Goal: Task Accomplishment & Management: Manage account settings

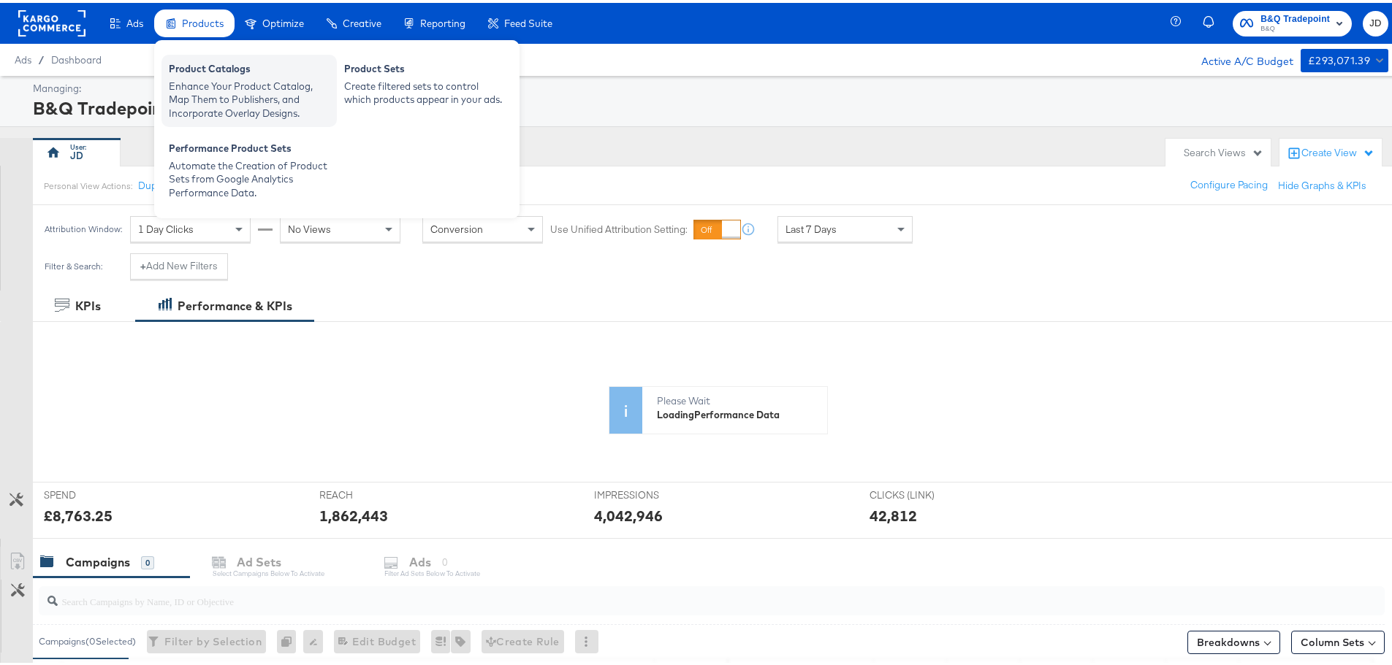
click at [213, 72] on div "Product Catalogs" at bounding box center [249, 68] width 161 height 18
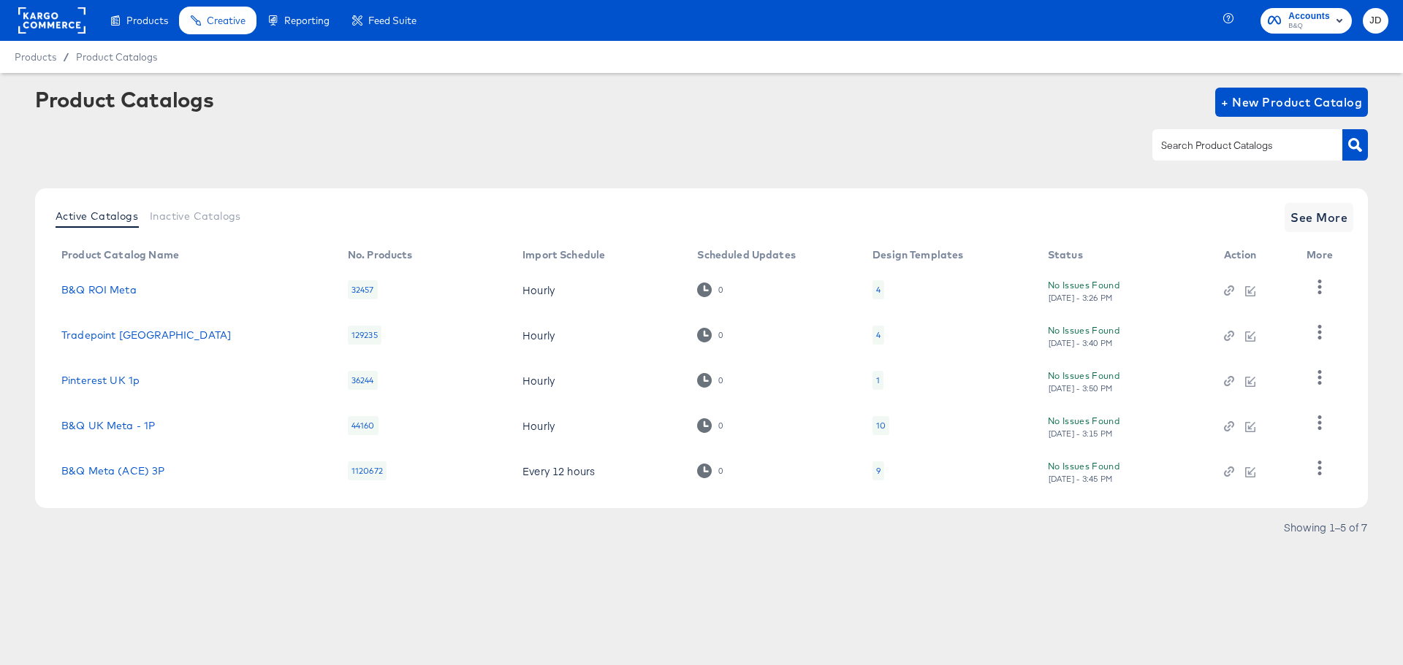
click at [874, 334] on div "4" at bounding box center [878, 335] width 12 height 19
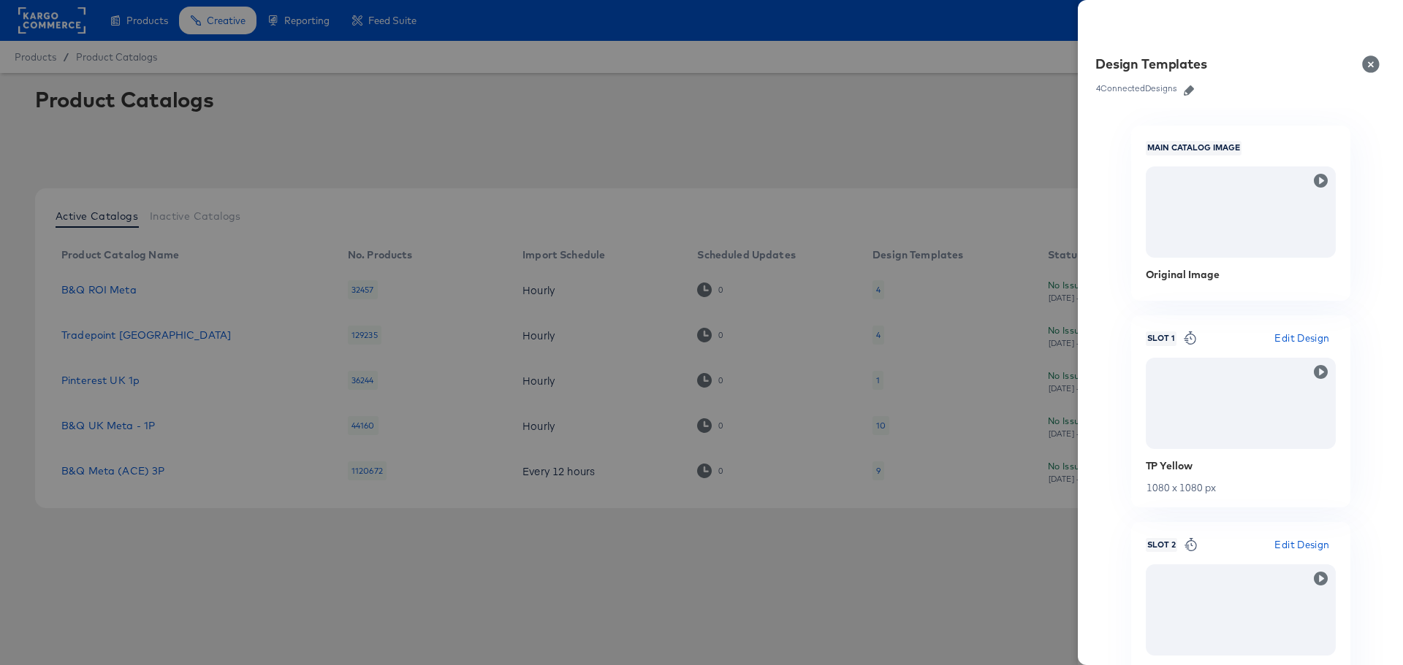
click at [1192, 87] on icon "button" at bounding box center [1188, 90] width 10 height 10
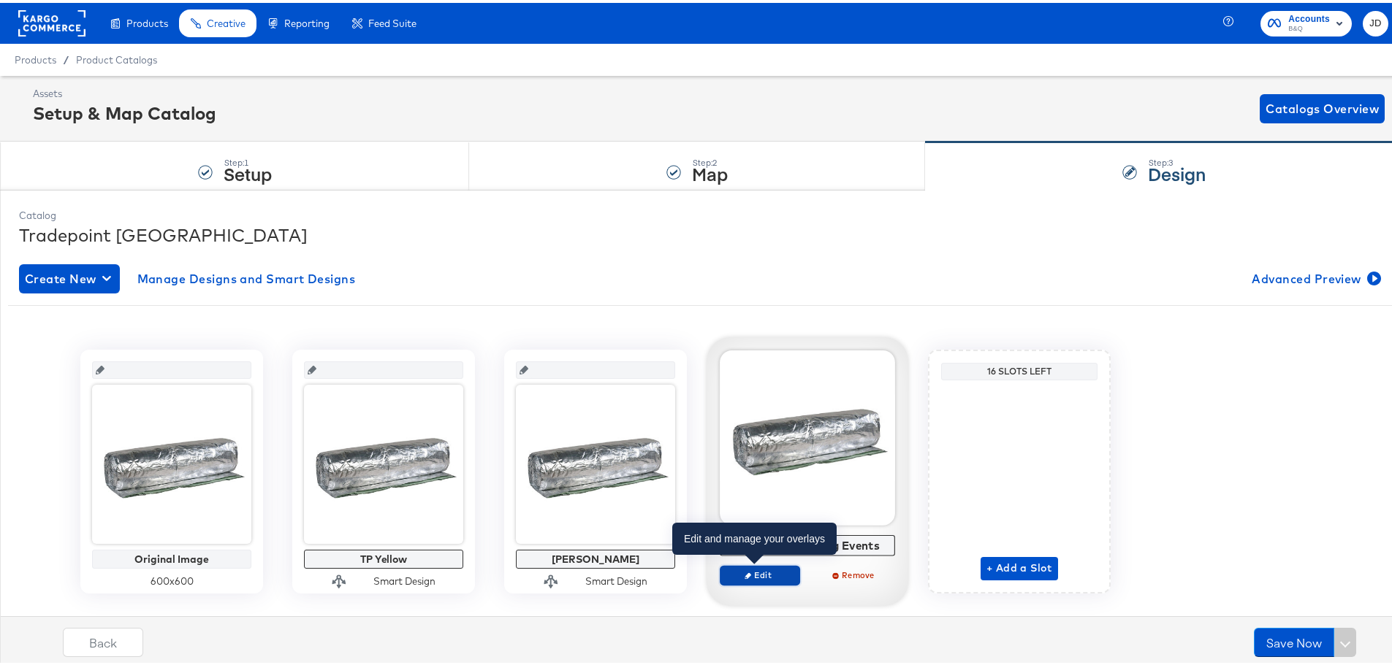
click at [763, 576] on span "Edit" at bounding box center [759, 572] width 67 height 11
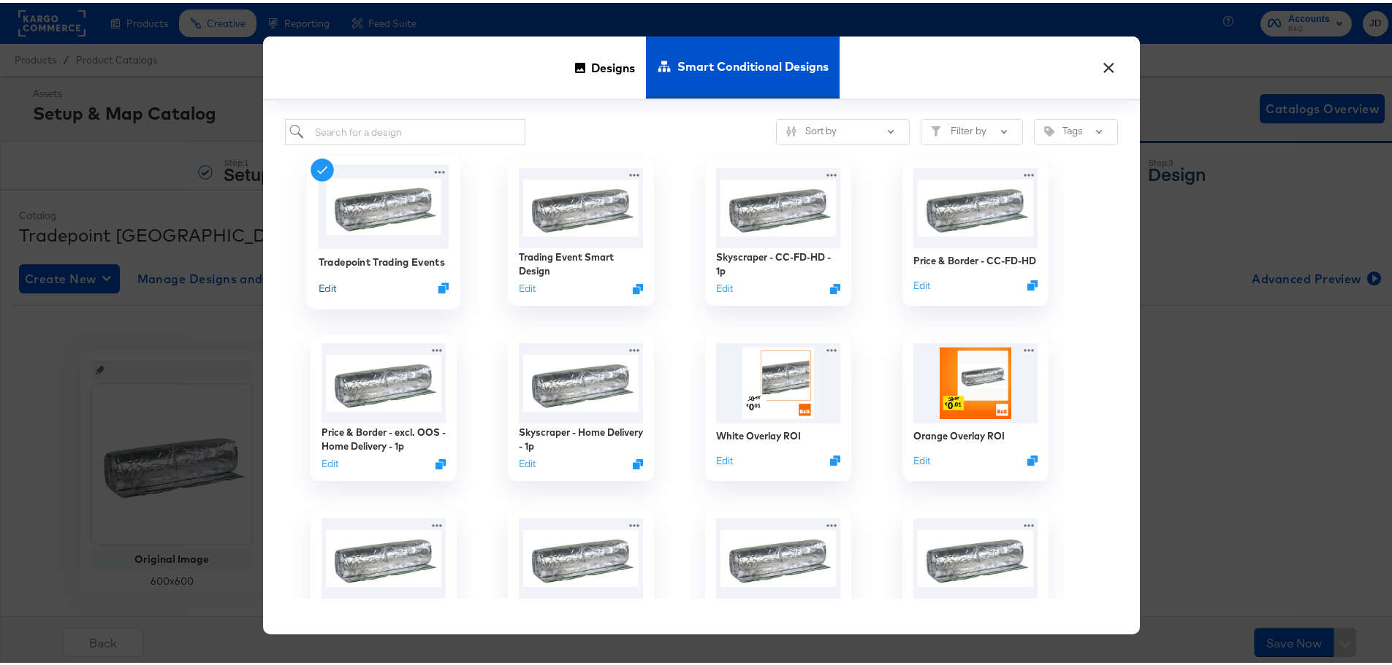
click at [322, 289] on button "Edit" at bounding box center [327, 285] width 18 height 14
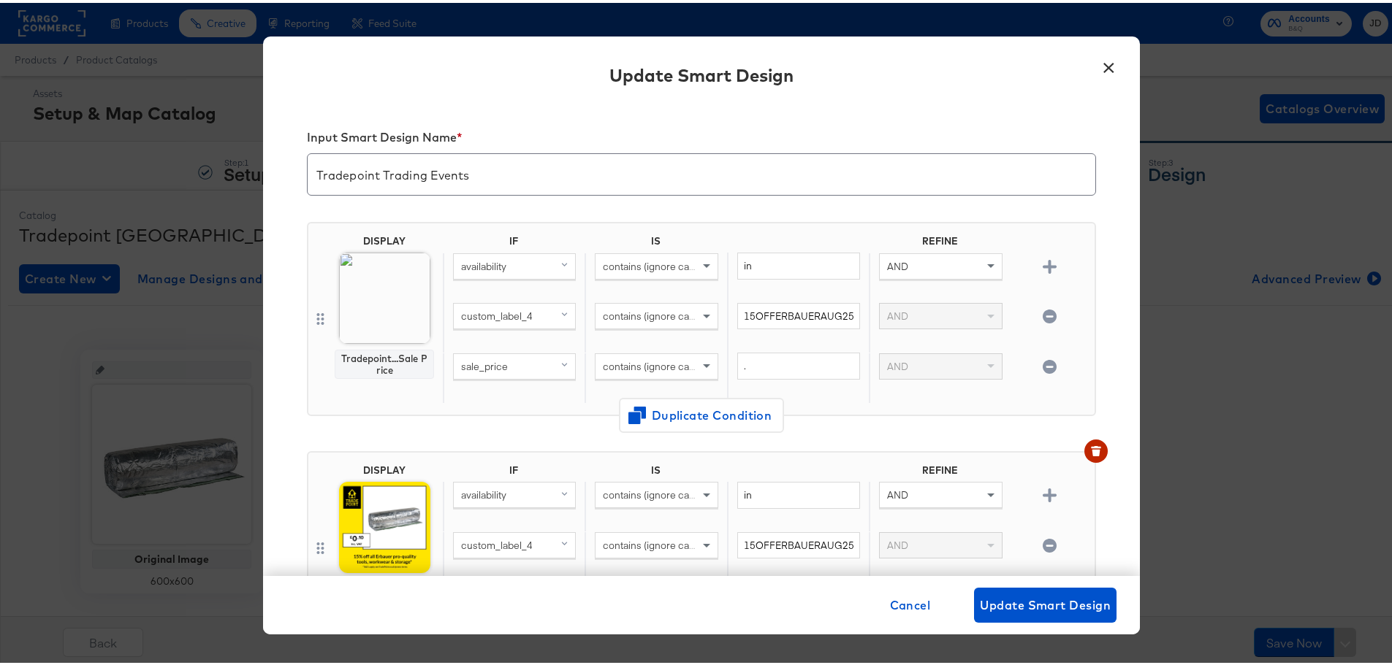
click at [1107, 69] on button "×" at bounding box center [1108, 61] width 26 height 26
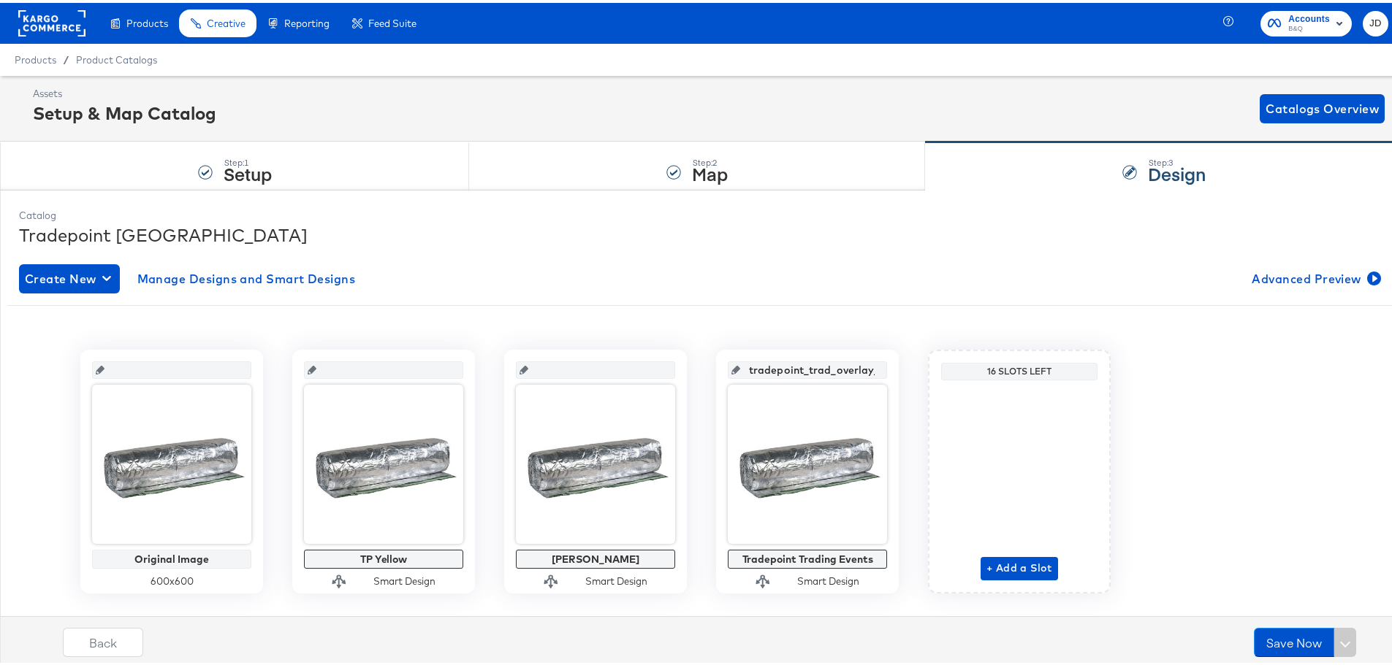
click at [37, 13] on rect at bounding box center [51, 20] width 67 height 26
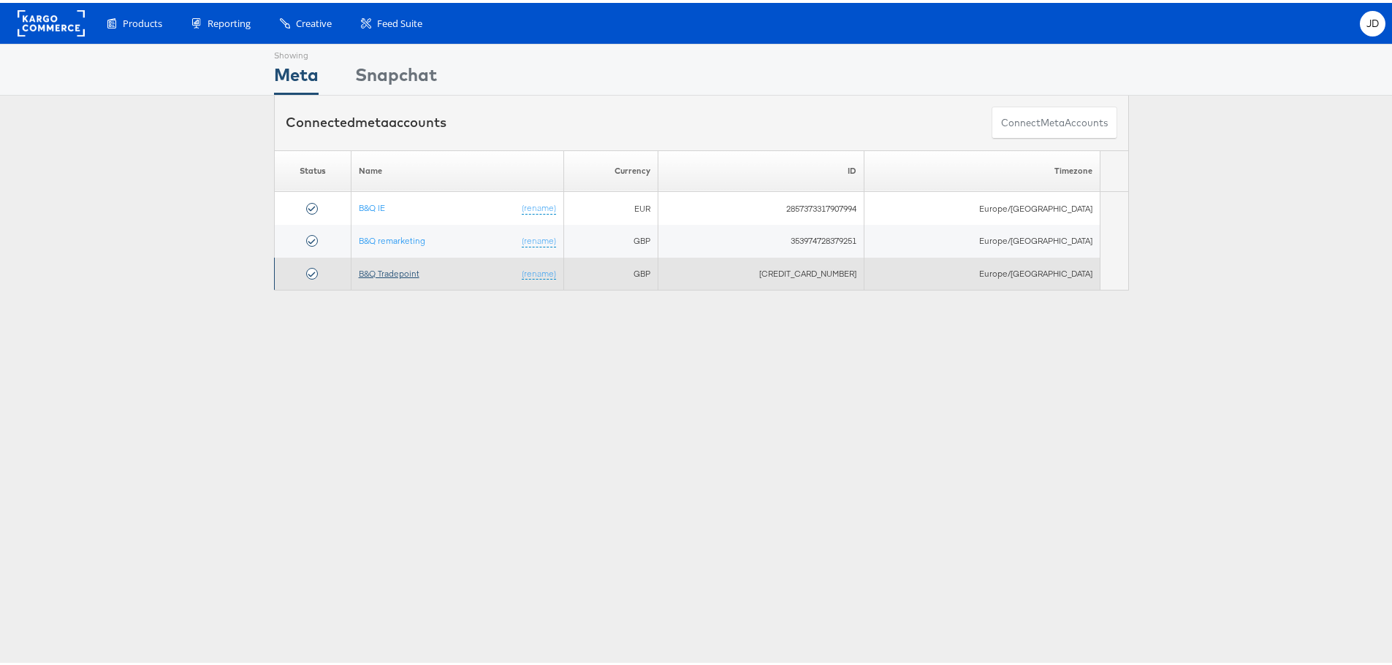
click at [419, 268] on link "B&Q Tradepoint" at bounding box center [389, 270] width 61 height 11
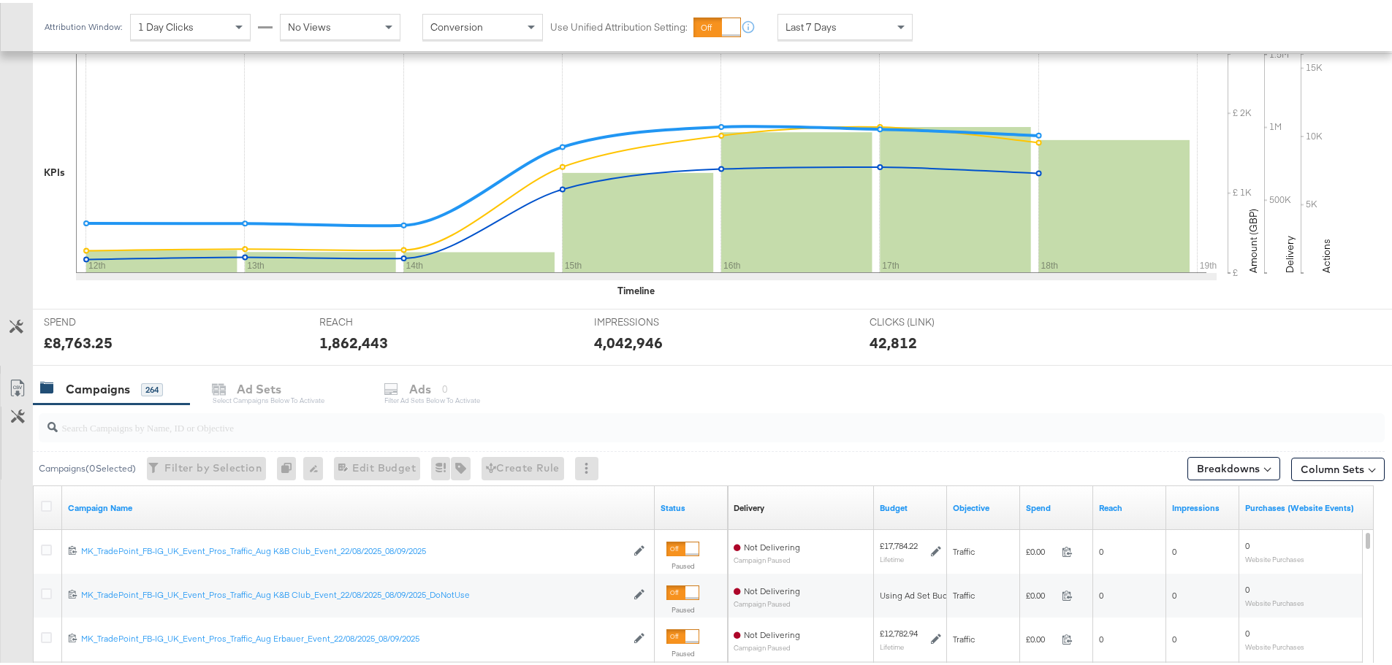
scroll to position [584, 0]
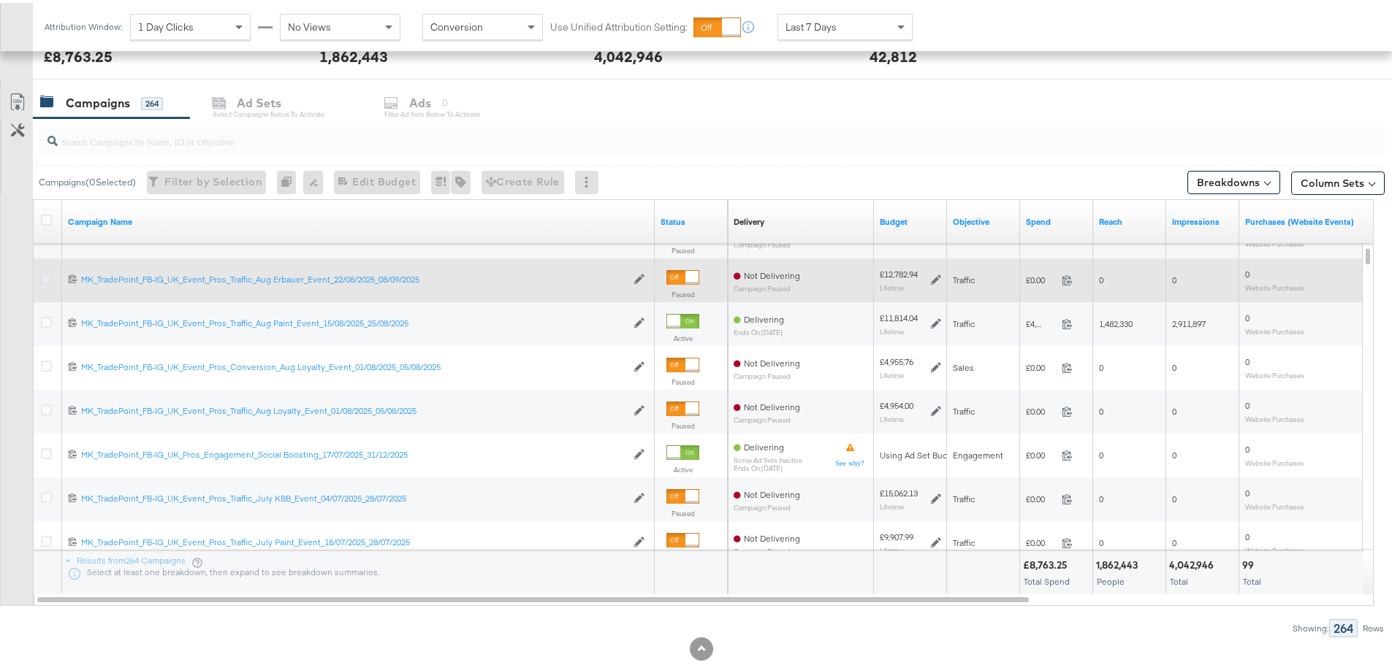
click at [45, 276] on icon at bounding box center [46, 275] width 11 height 11
click at [0, 0] on input "checkbox" at bounding box center [0, 0] width 0 height 0
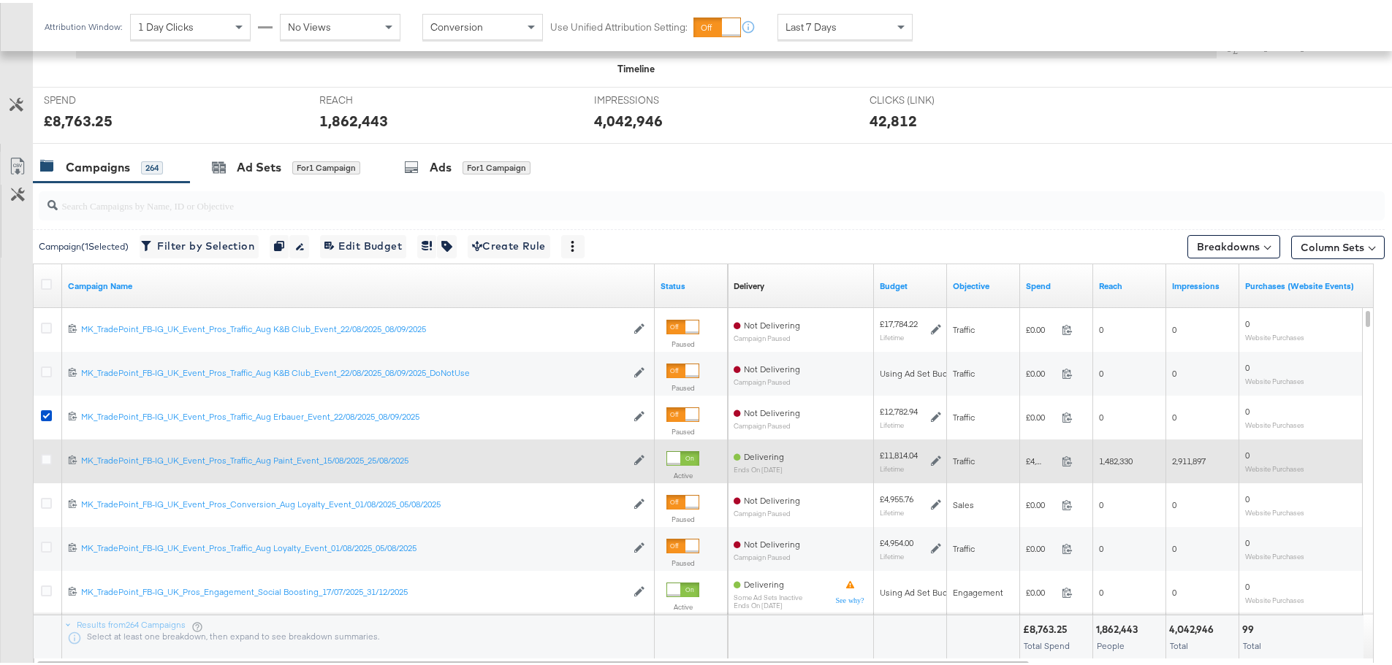
scroll to position [511, 0]
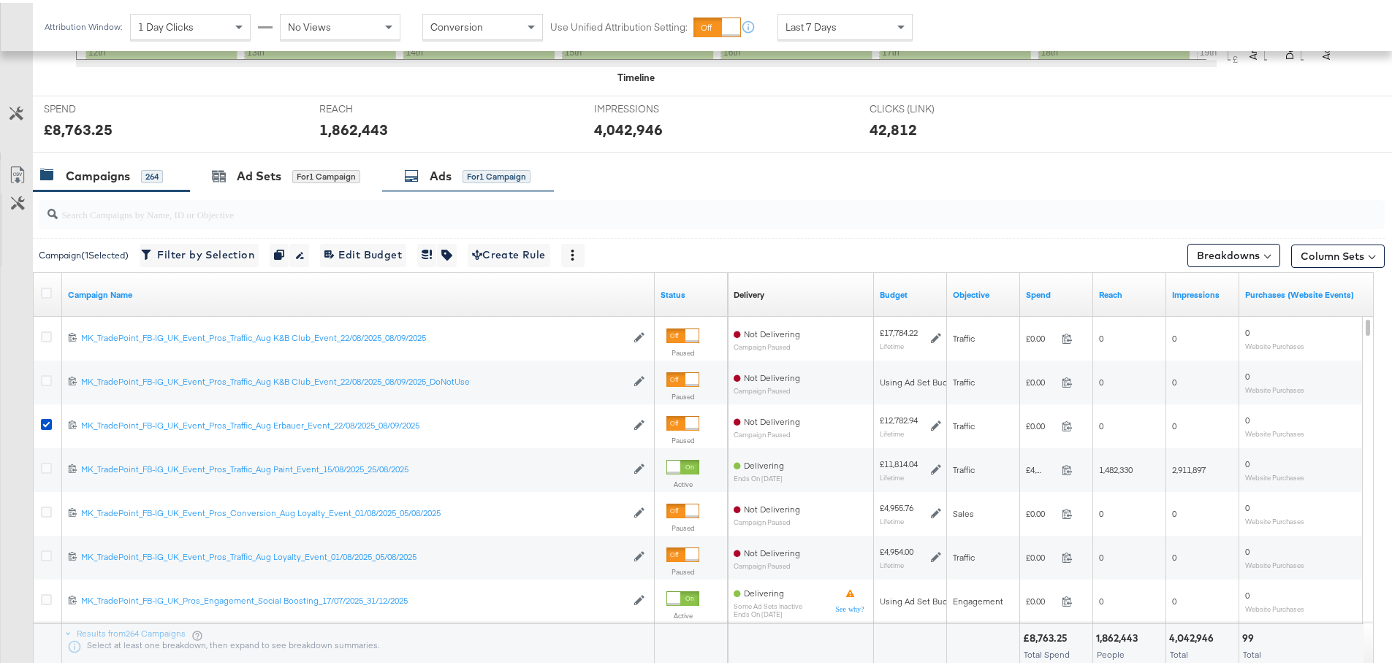
click at [446, 178] on div "Ads" at bounding box center [441, 173] width 22 height 17
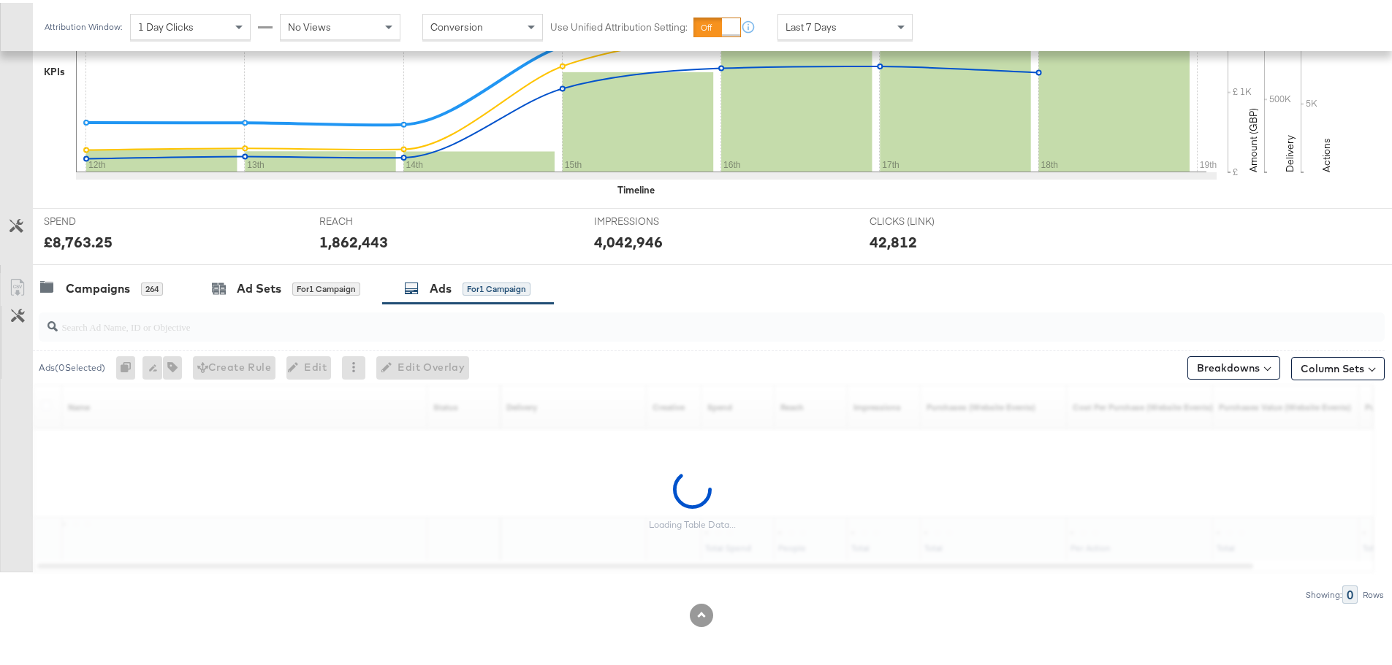
scroll to position [399, 0]
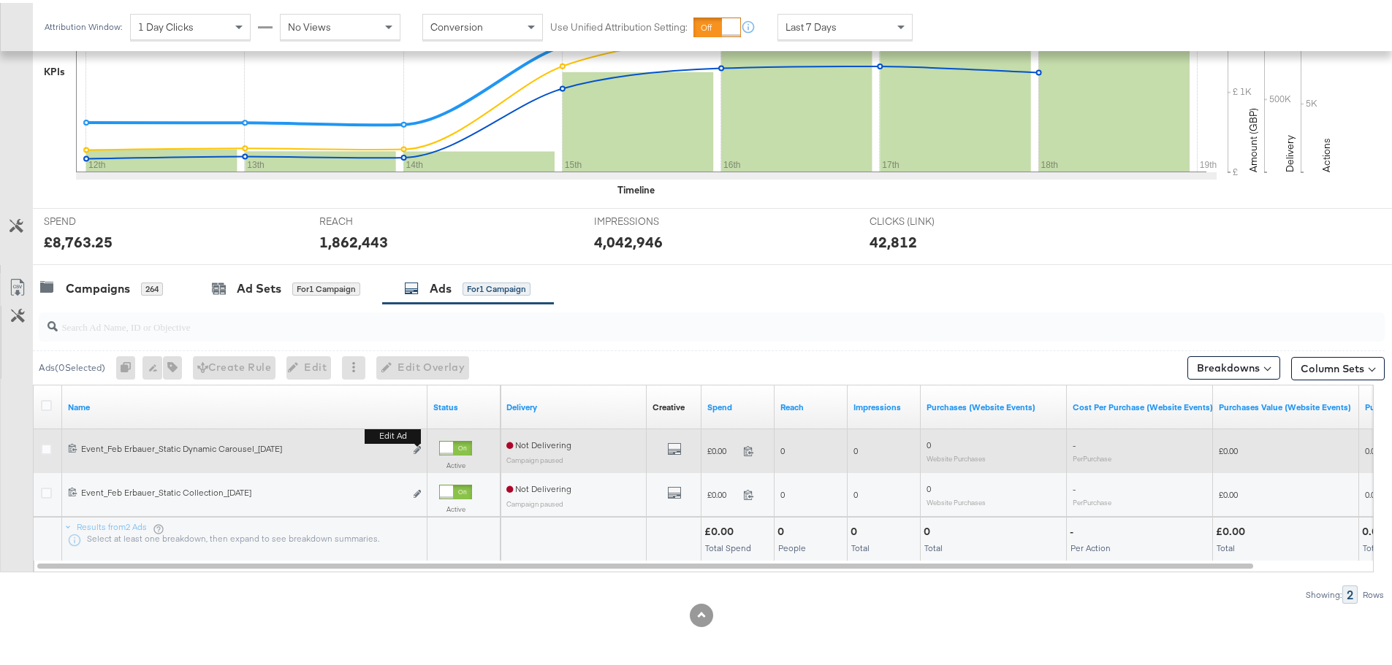
click at [421, 449] on button "Edit ad" at bounding box center [417, 447] width 9 height 15
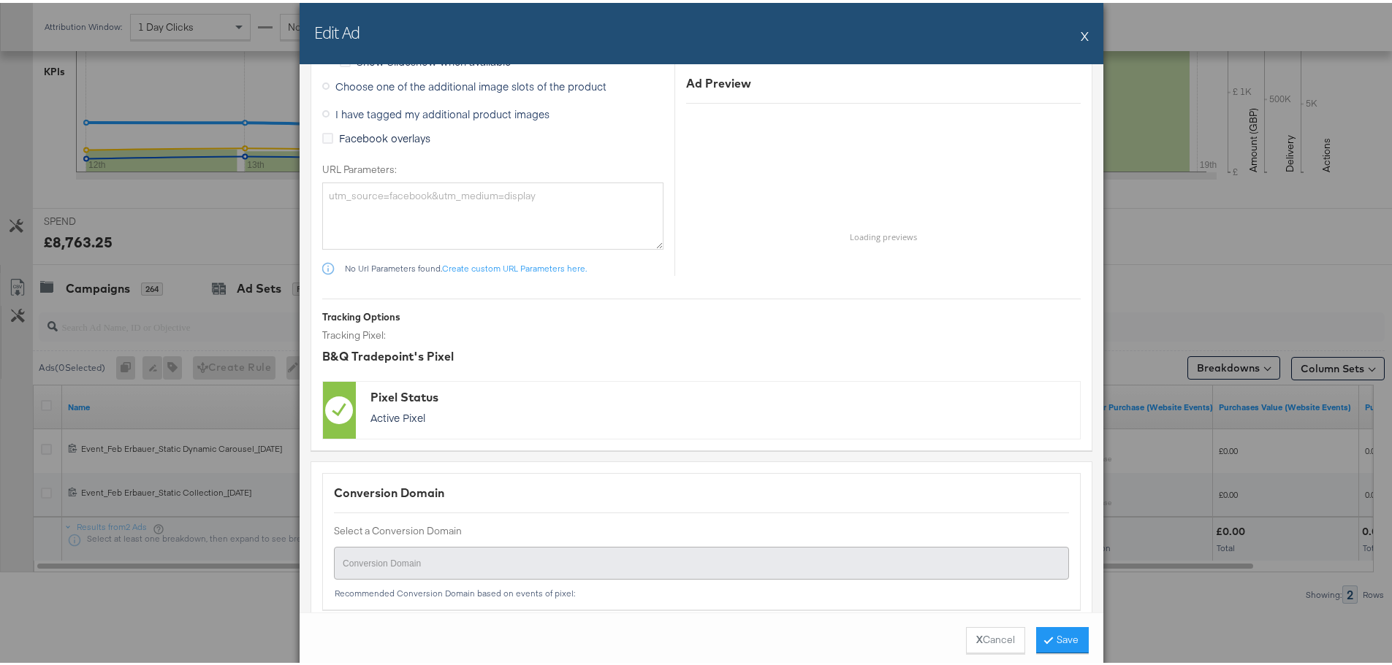
scroll to position [1442, 0]
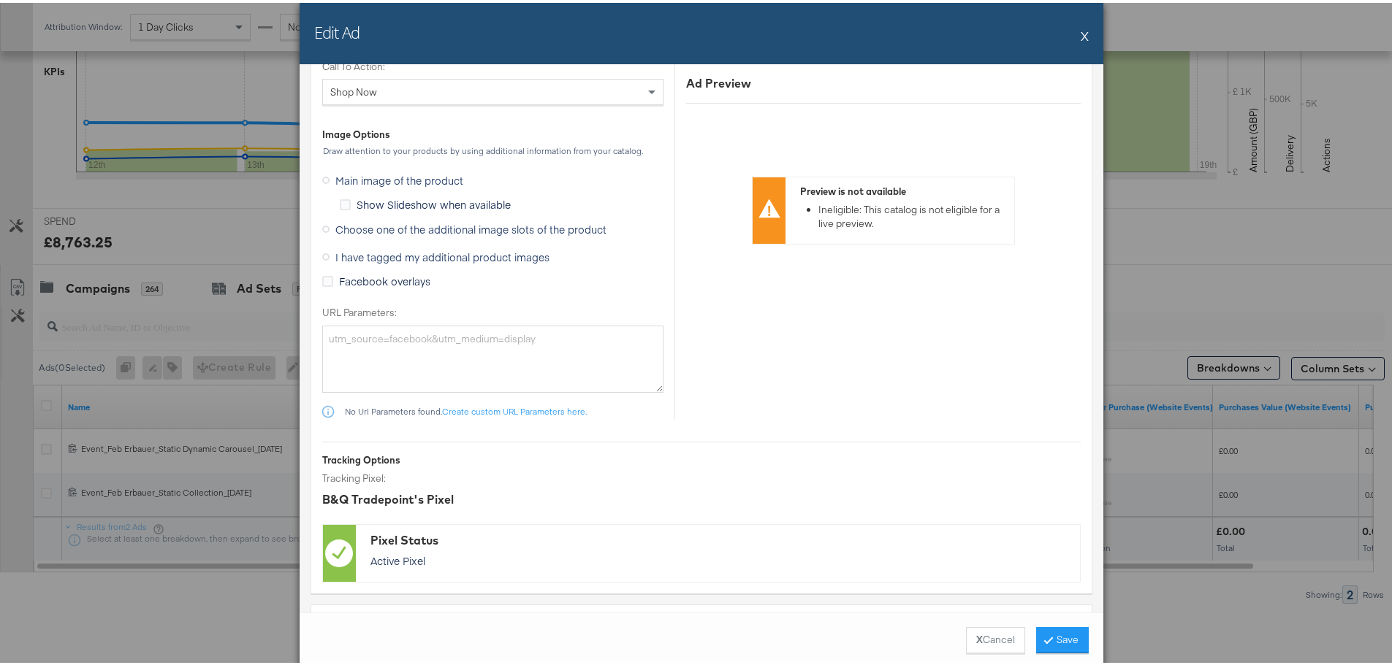
click at [1080, 32] on button "X" at bounding box center [1084, 32] width 8 height 29
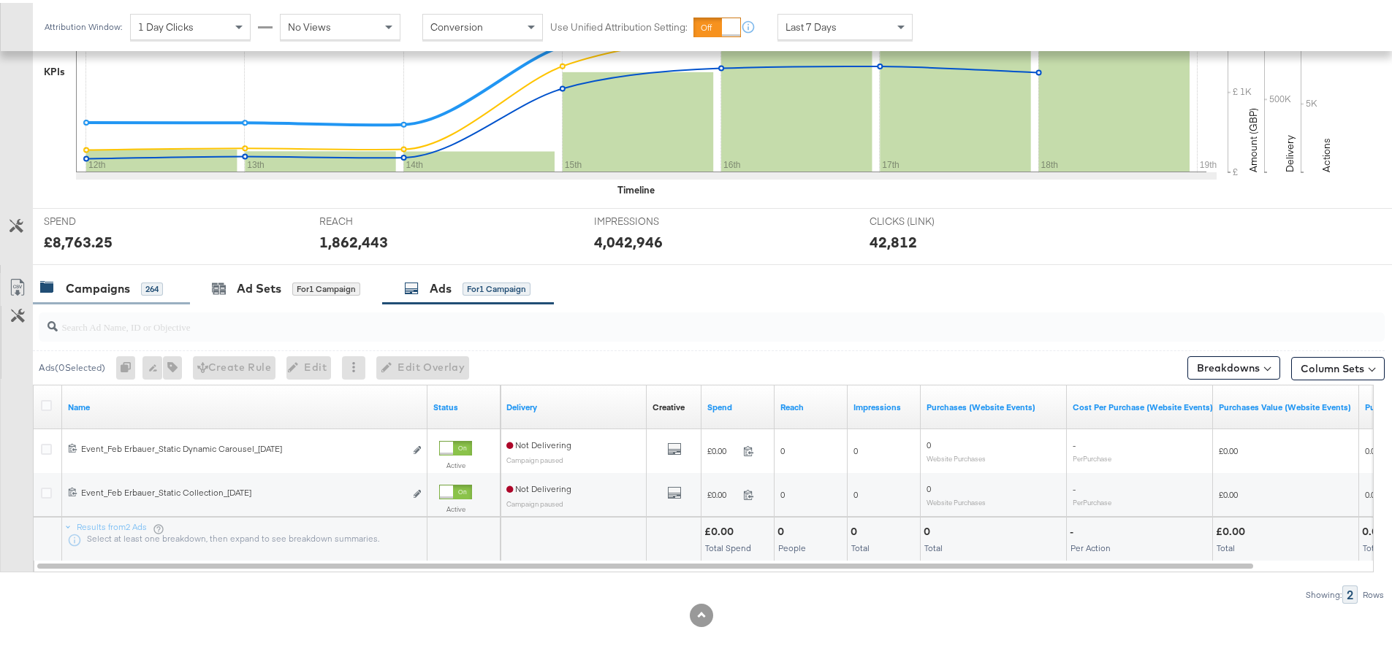
click at [110, 281] on div "Campaigns" at bounding box center [98, 286] width 64 height 17
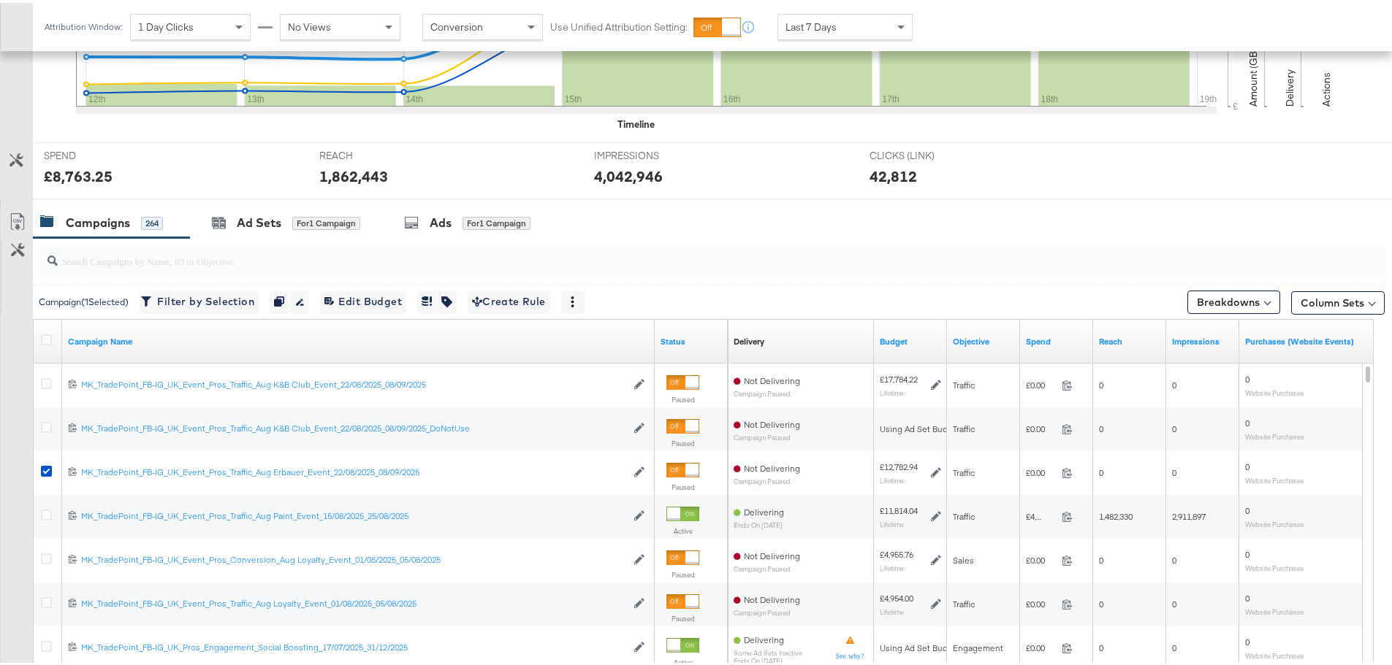
scroll to position [472, 0]
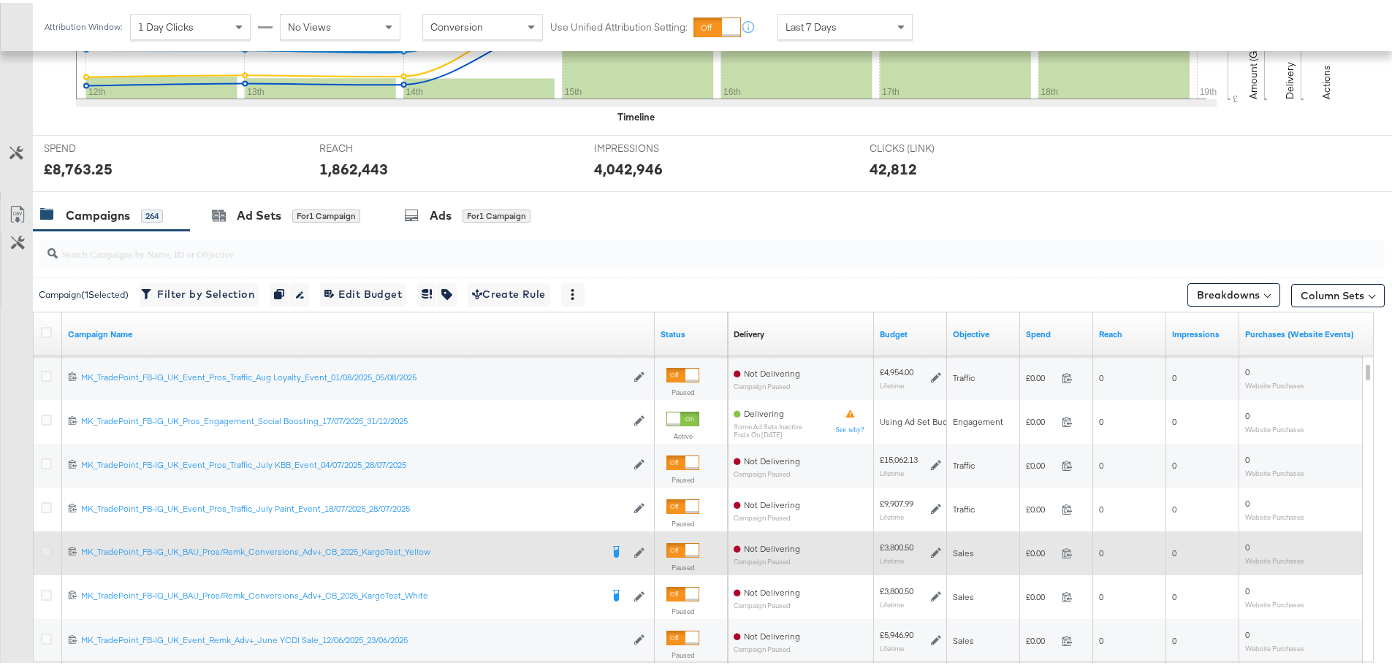
click at [48, 551] on icon at bounding box center [46, 548] width 11 height 11
click at [0, 0] on input "checkbox" at bounding box center [0, 0] width 0 height 0
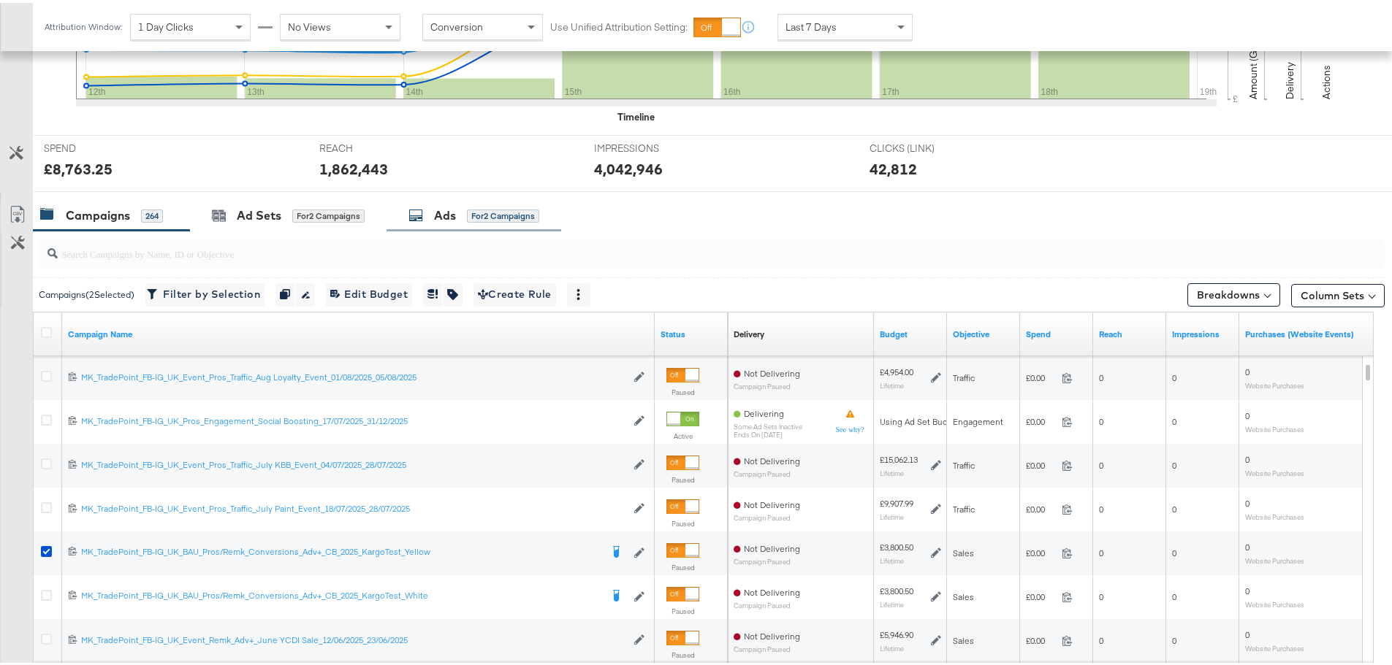
click at [452, 215] on div "Ads" at bounding box center [445, 213] width 22 height 17
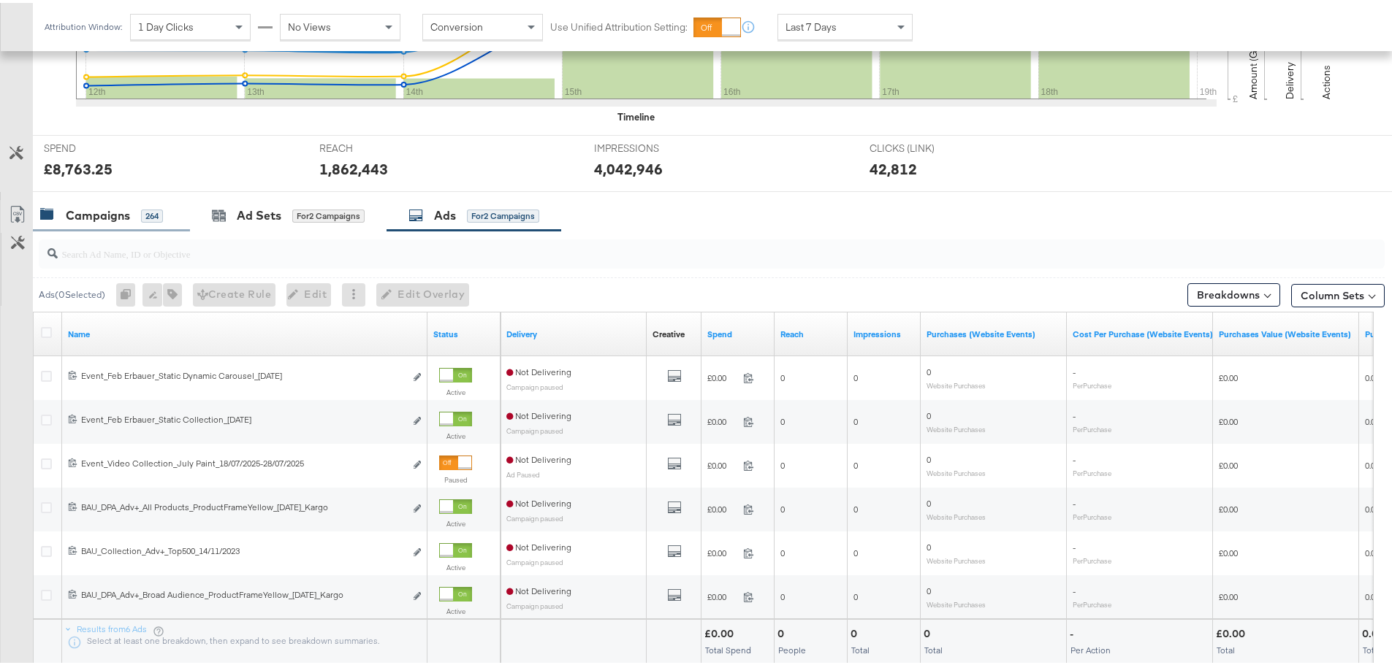
click at [79, 213] on div "Campaigns" at bounding box center [98, 213] width 64 height 17
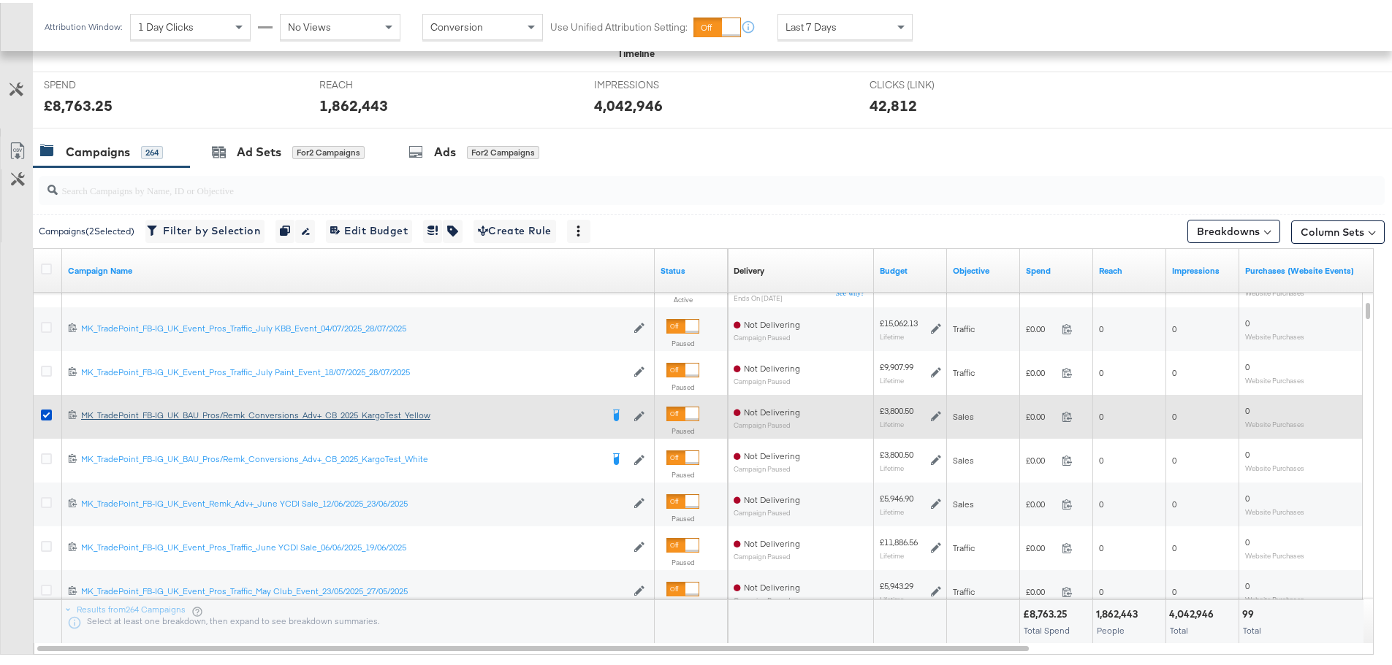
scroll to position [545, 0]
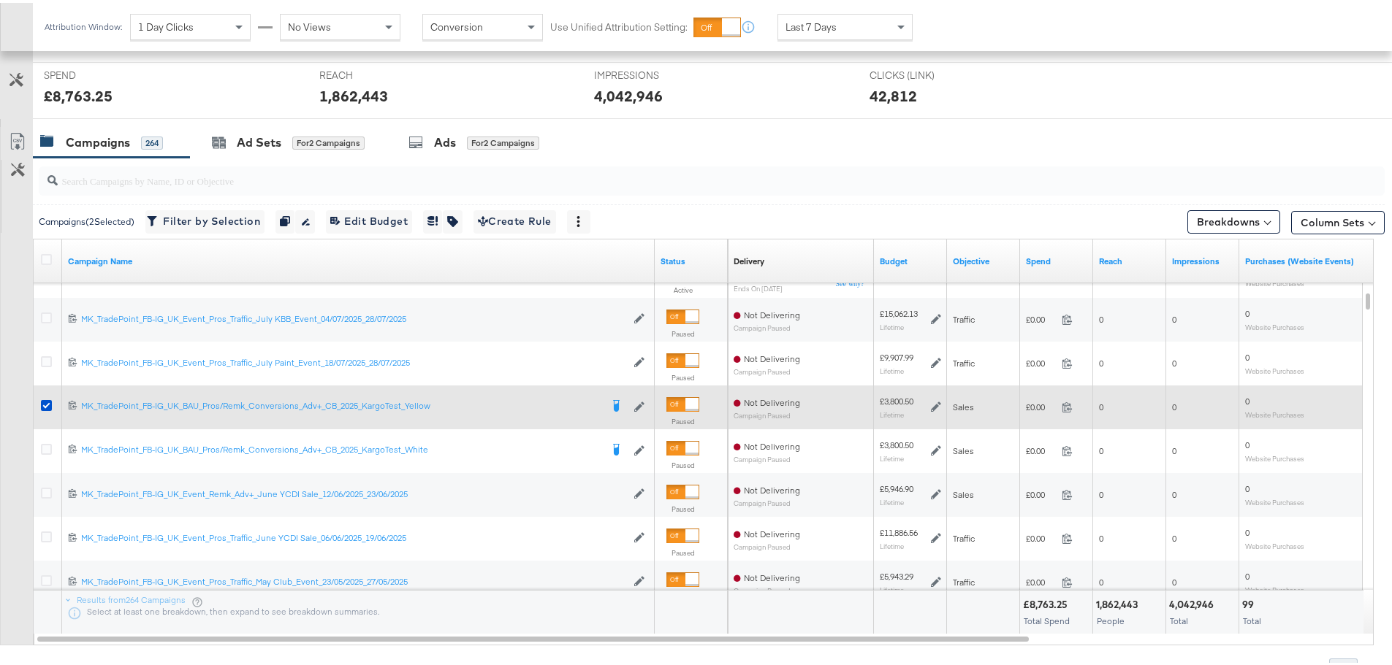
click at [39, 406] on div at bounding box center [48, 405] width 27 height 26
click at [47, 403] on icon at bounding box center [46, 402] width 11 height 11
click at [0, 0] on input "checkbox" at bounding box center [0, 0] width 0 height 0
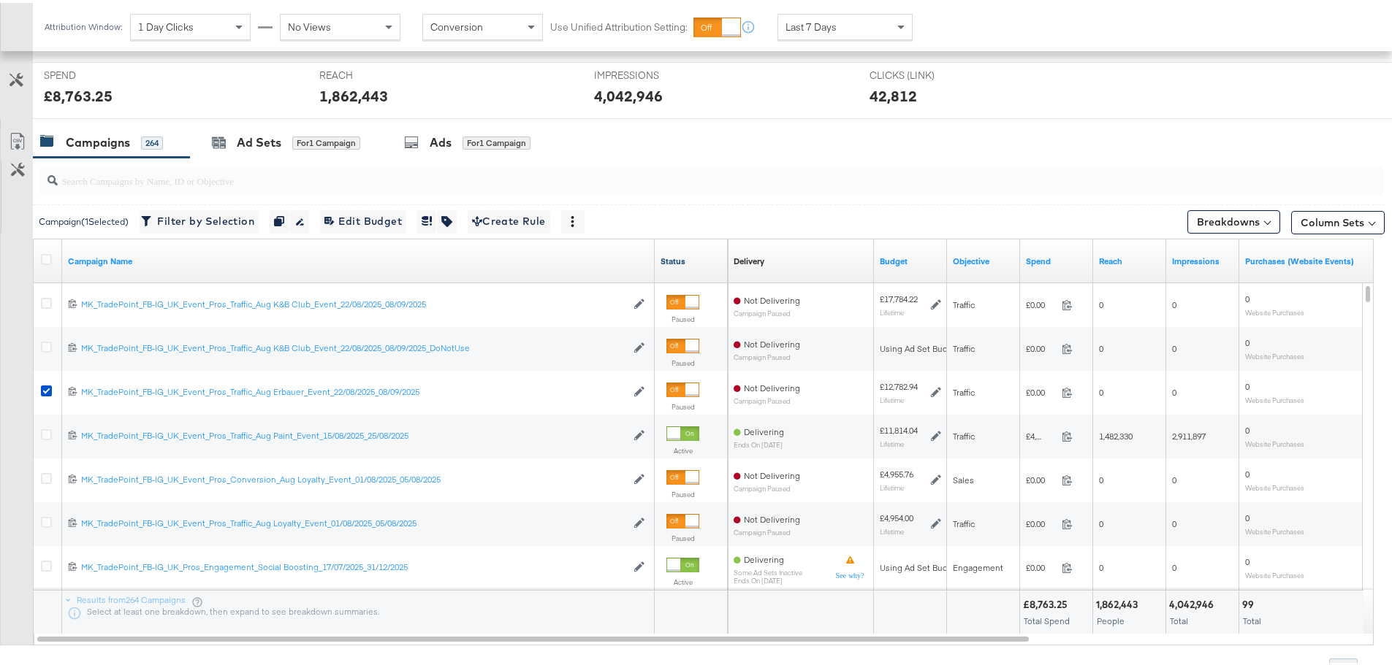
click at [673, 259] on link "Status" at bounding box center [690, 259] width 61 height 12
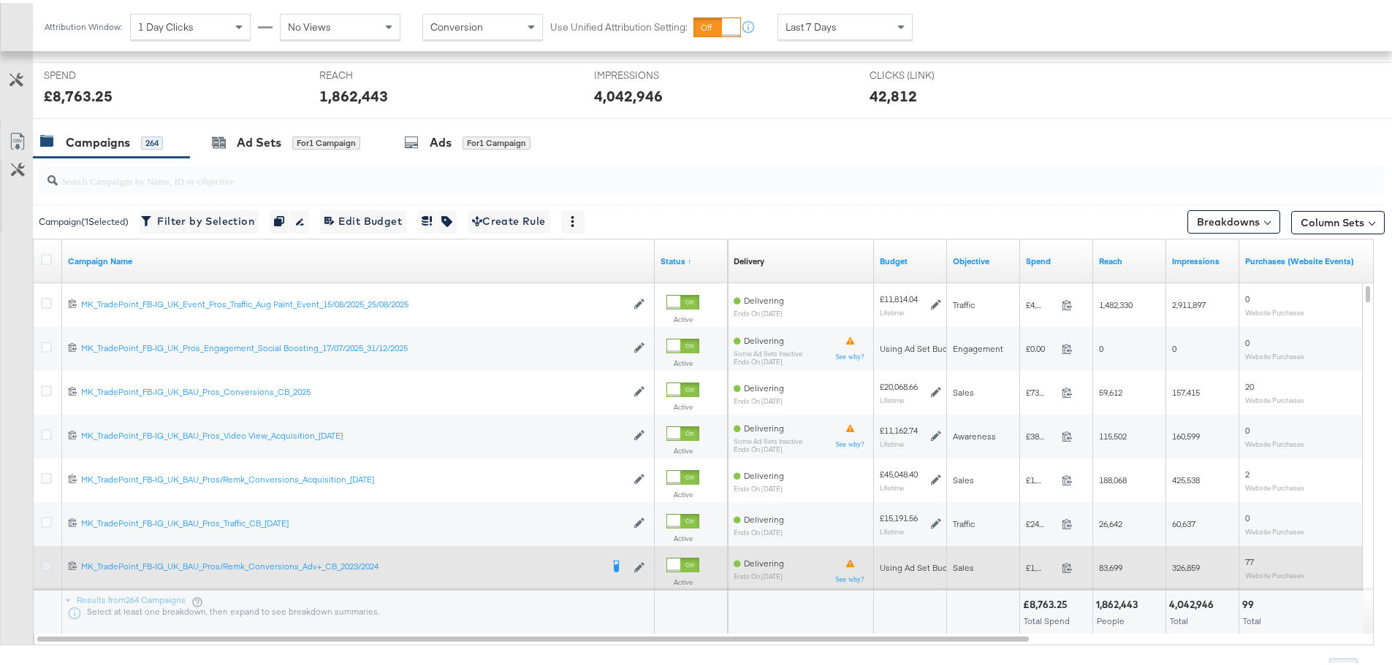
click at [49, 566] on icon at bounding box center [46, 563] width 11 height 11
click at [0, 0] on input "checkbox" at bounding box center [0, 0] width 0 height 0
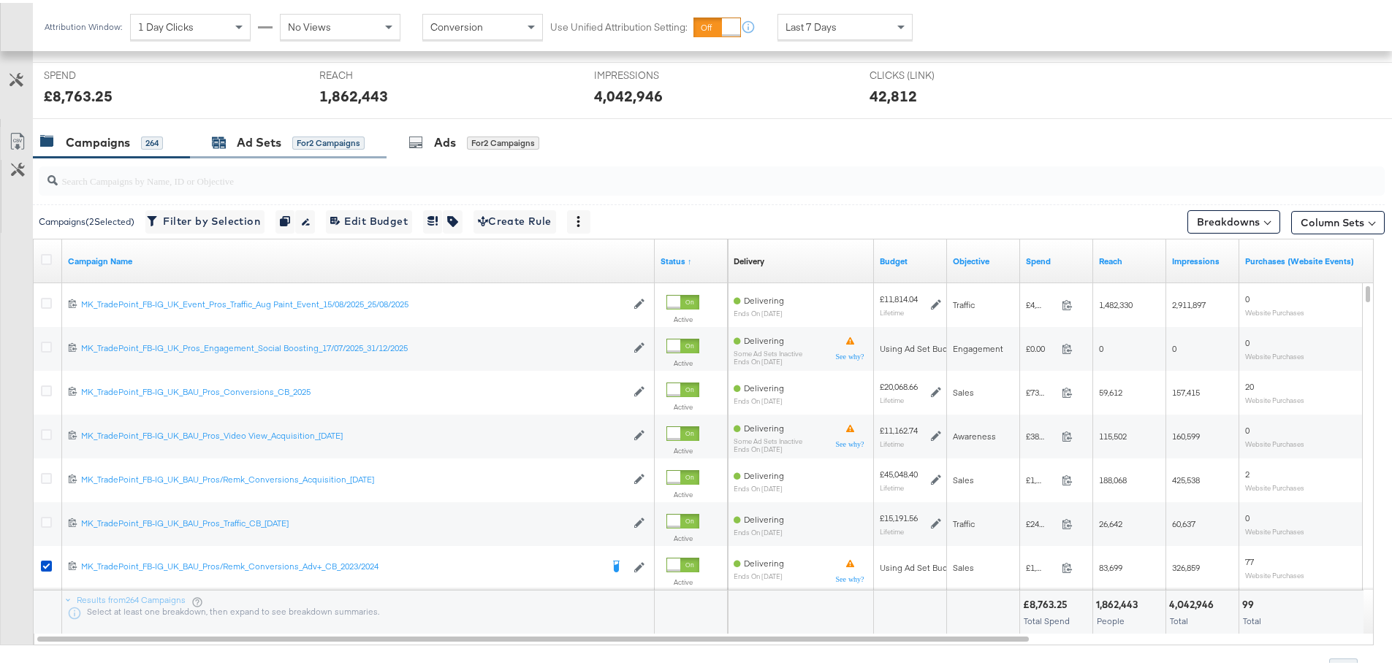
click at [240, 143] on div "Ad Sets" at bounding box center [259, 139] width 45 height 17
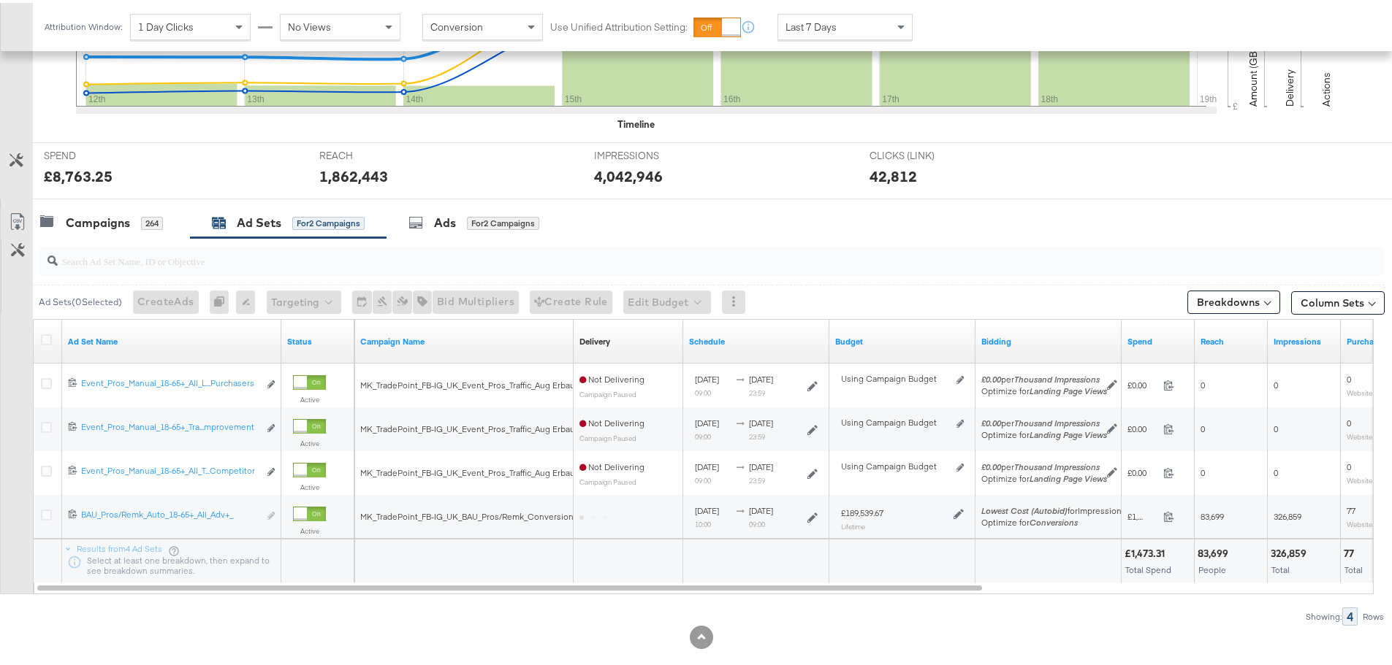
scroll to position [482, 0]
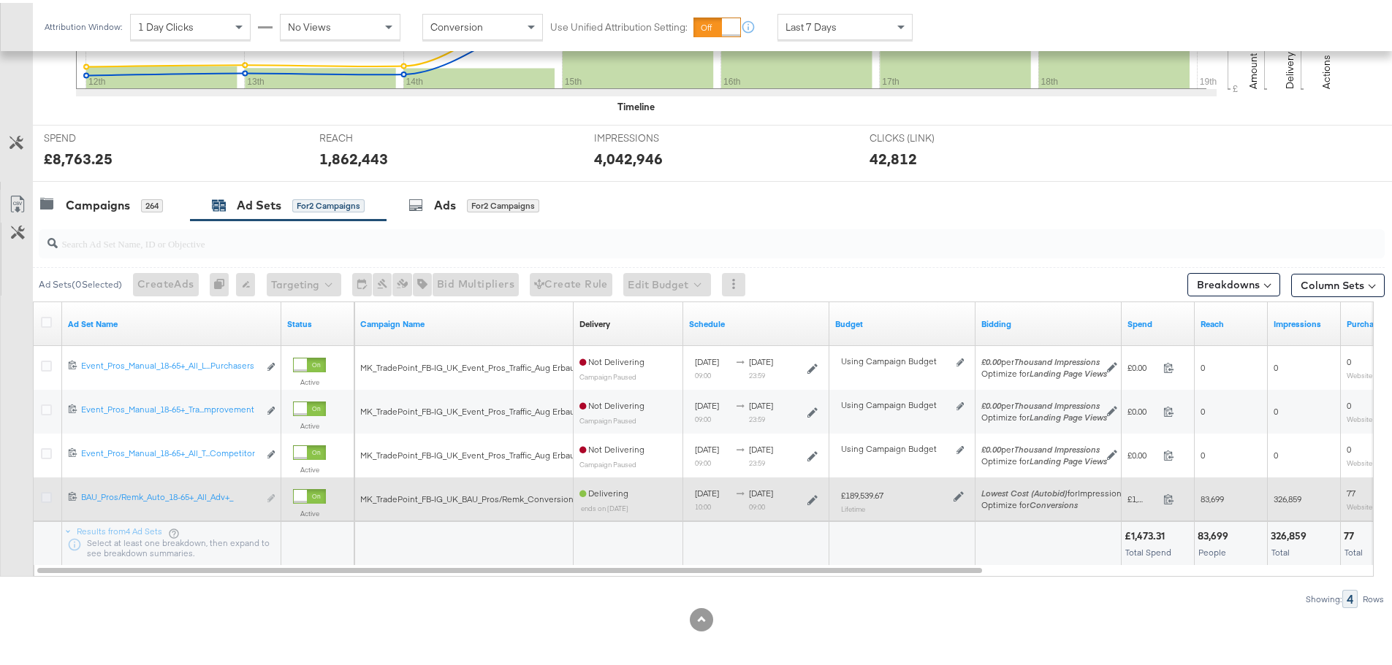
click at [42, 500] on icon at bounding box center [46, 494] width 11 height 11
click at [0, 0] on input "checkbox" at bounding box center [0, 0] width 0 height 0
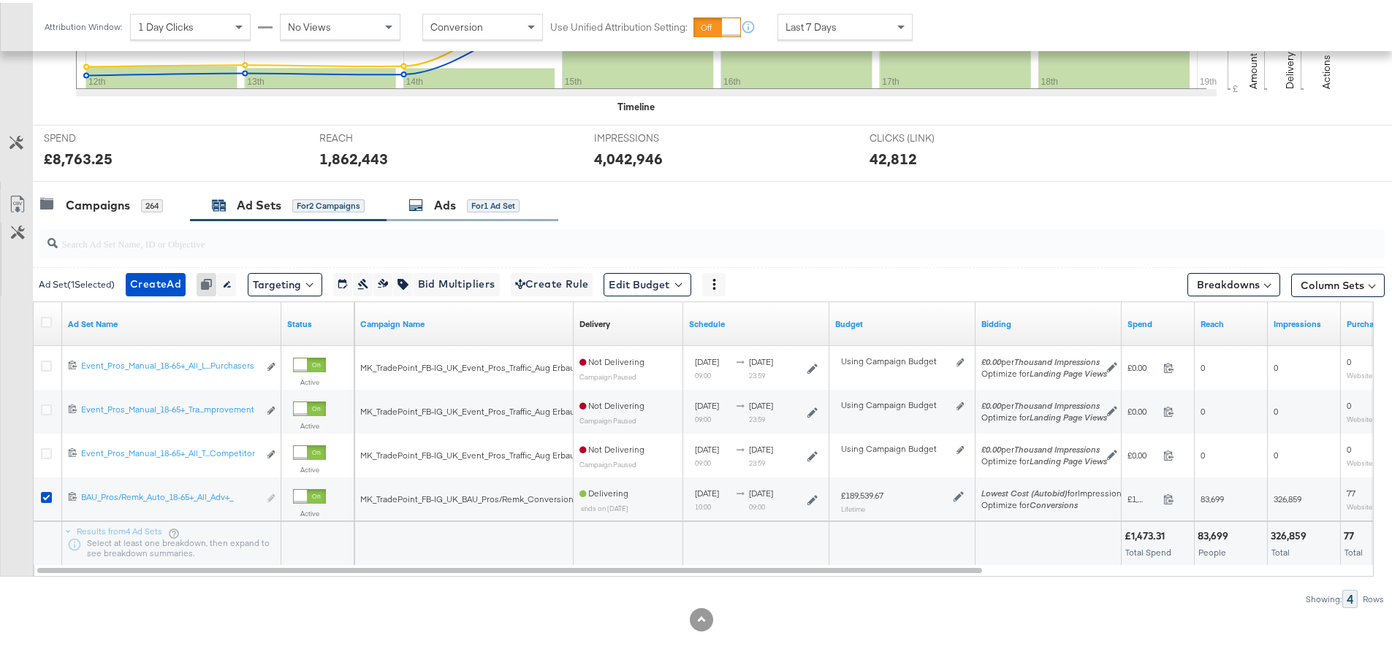
click at [427, 210] on div "Ads for 1 Ad Set" at bounding box center [463, 202] width 111 height 17
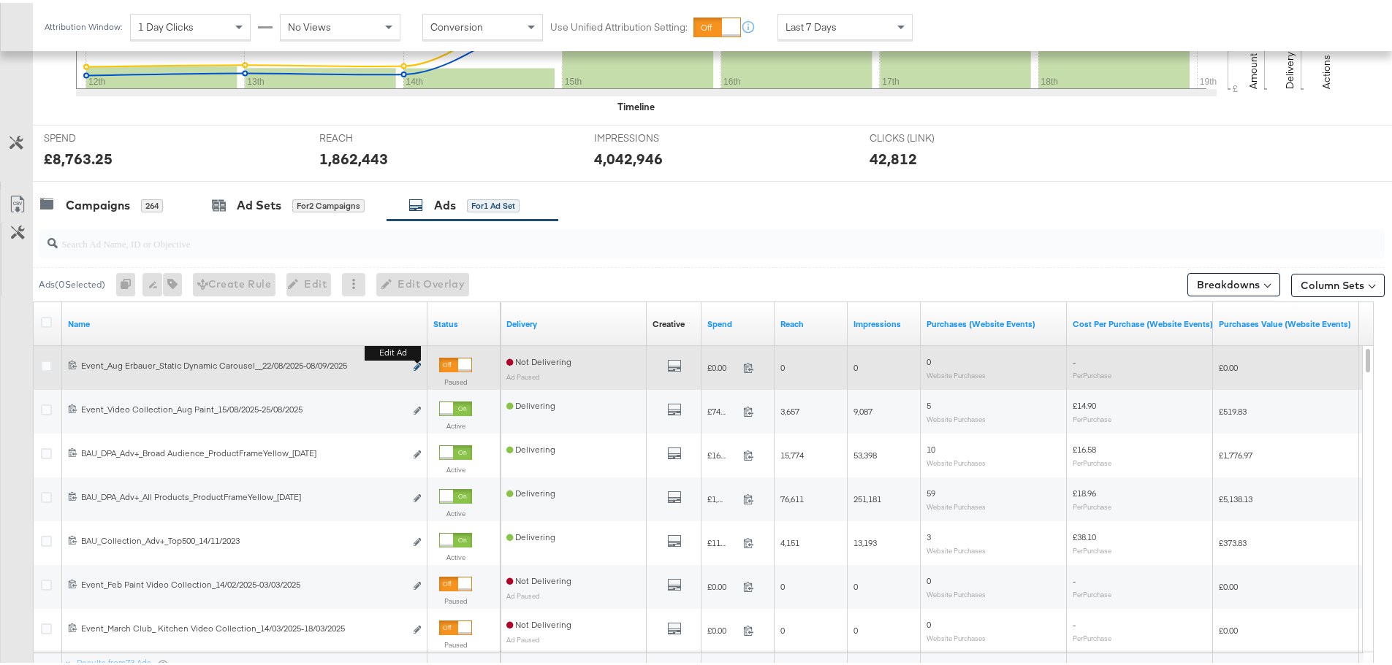
click at [415, 365] on icon "link" at bounding box center [416, 364] width 7 height 8
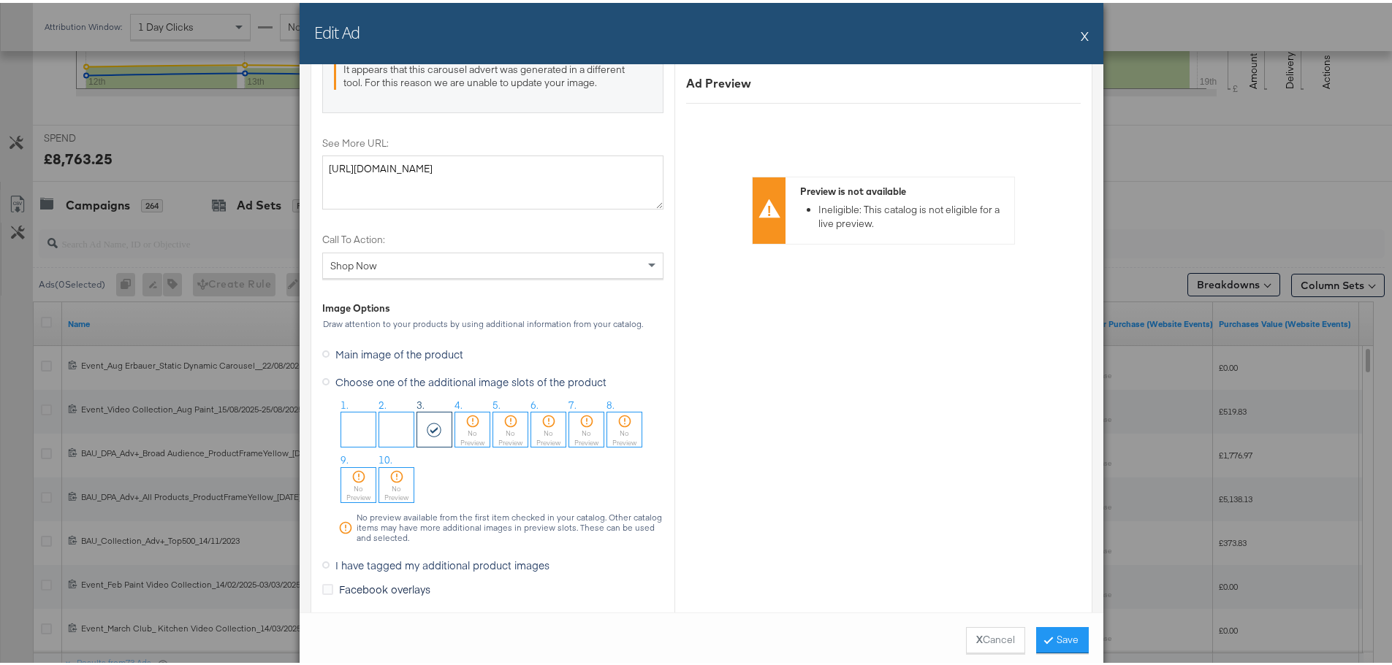
scroll to position [1607, 0]
